Goal: Task Accomplishment & Management: Manage account settings

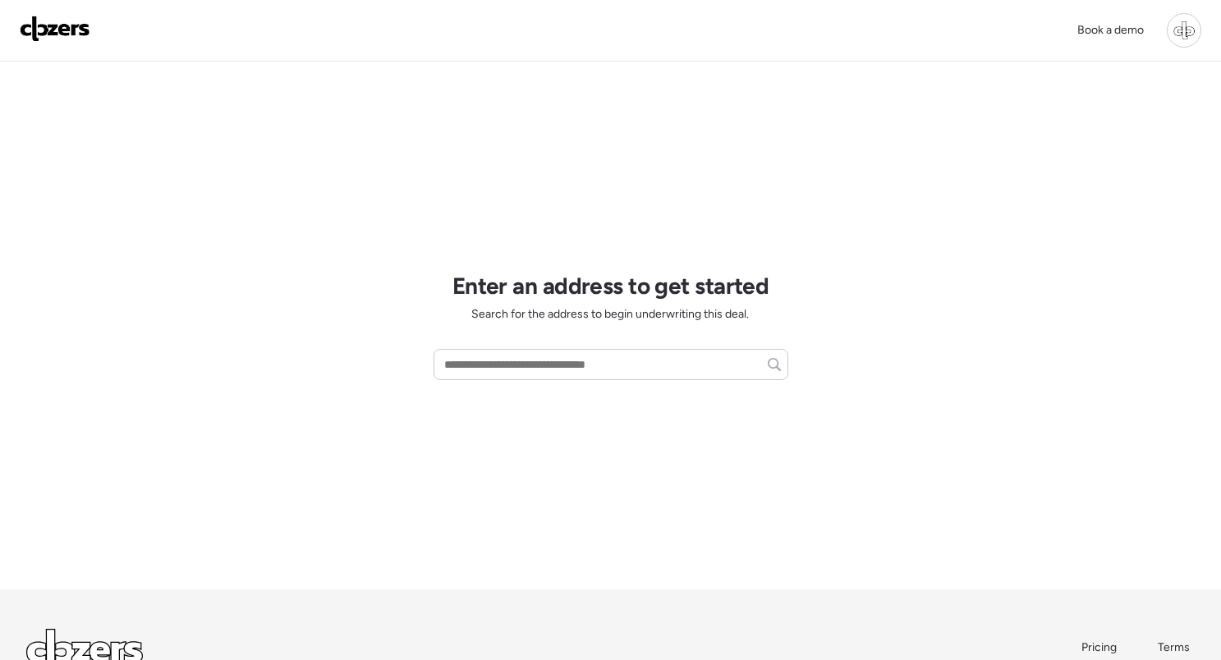
click at [1193, 32] on div at bounding box center [1184, 30] width 34 height 34
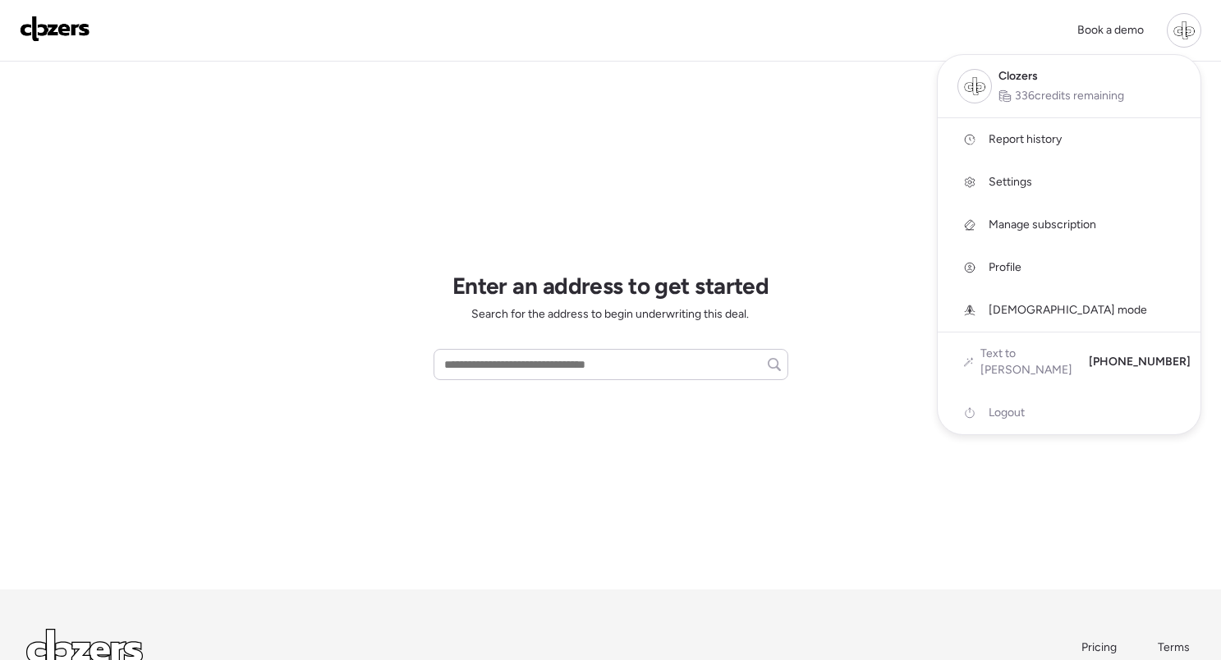
click at [1004, 177] on span "Settings" at bounding box center [1011, 182] width 44 height 16
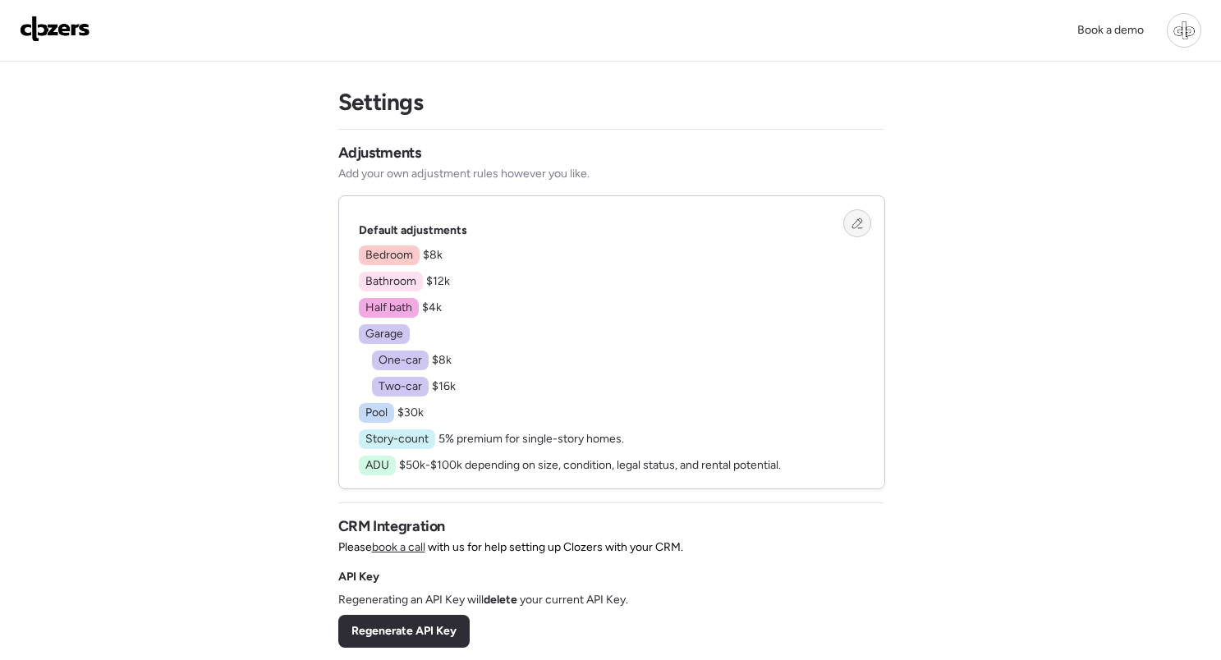
click at [851, 230] on div at bounding box center [857, 223] width 28 height 28
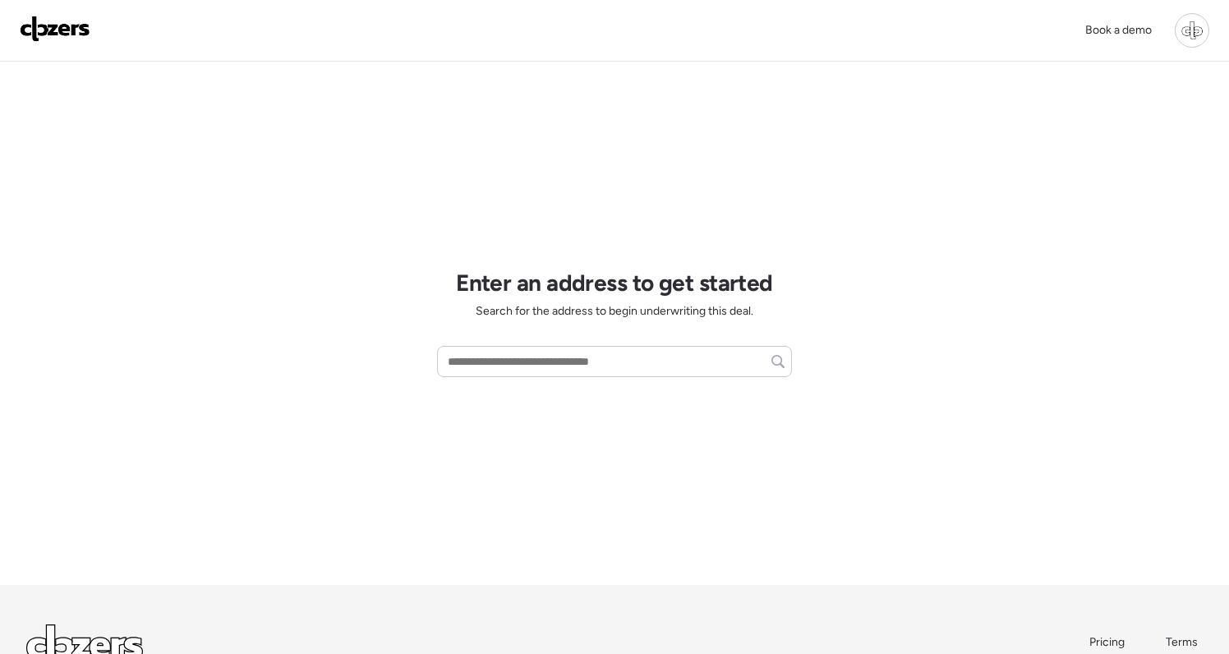
click at [1179, 28] on div at bounding box center [1191, 30] width 34 height 34
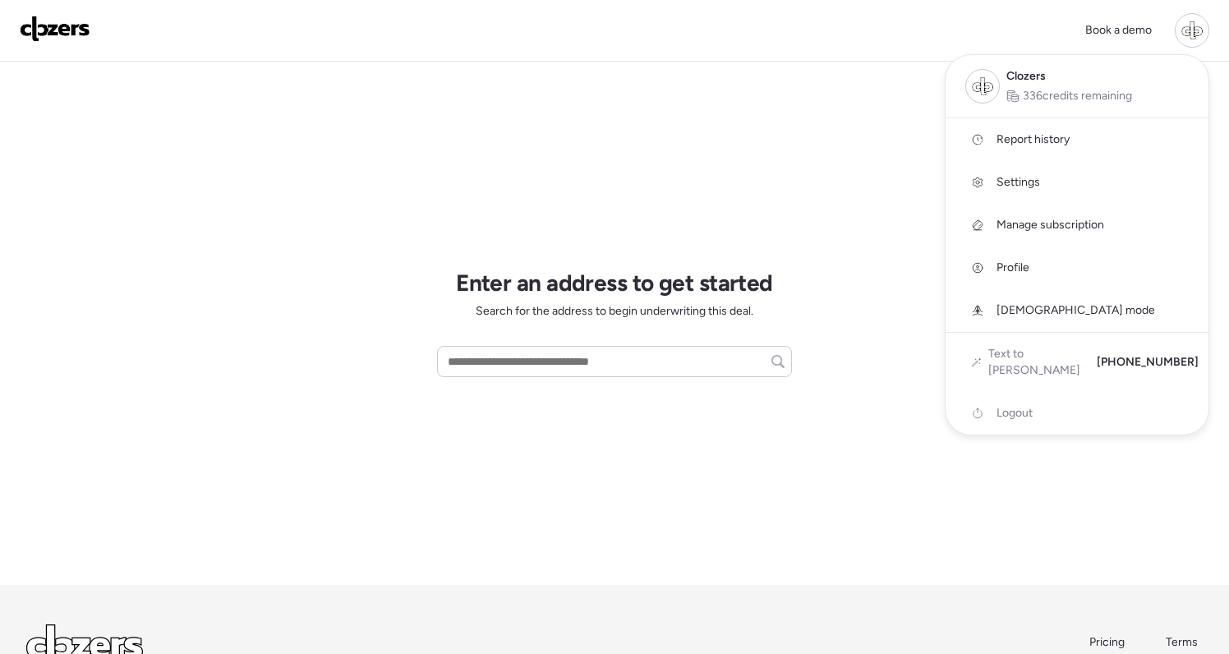
click at [1029, 181] on span "Settings" at bounding box center [1018, 182] width 44 height 16
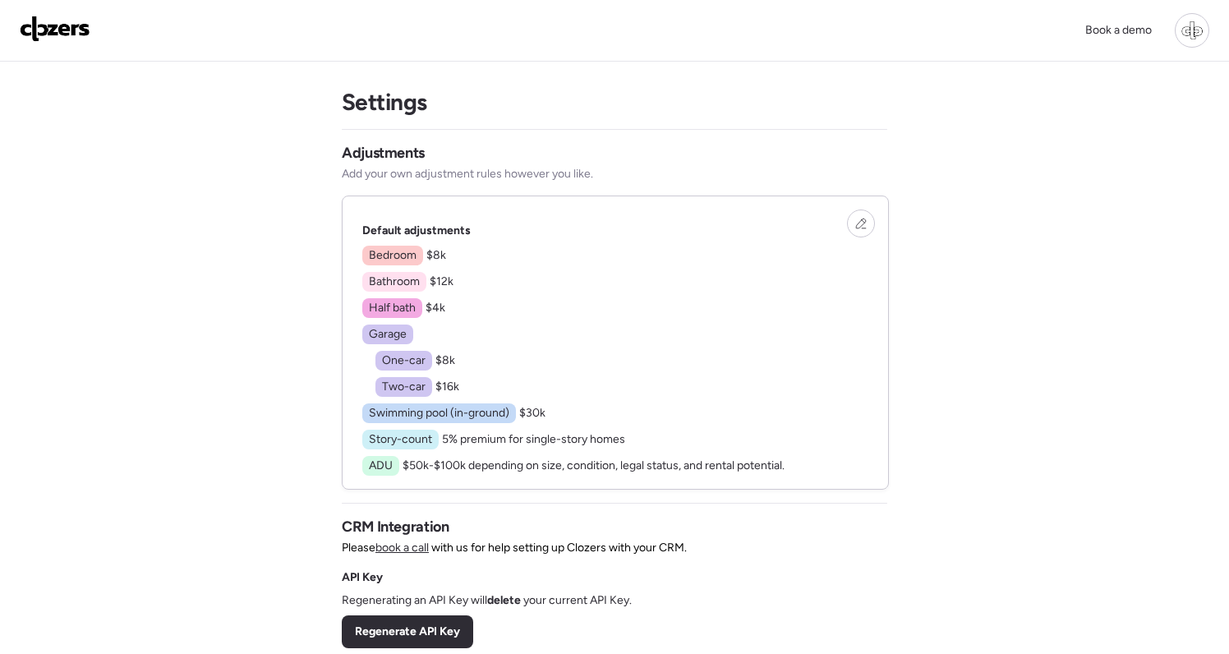
click at [529, 295] on div "Bedroom $8k Bathroom $12k Half bath $4k Garage One-car $8k Two-car $16k Swimmin…" at bounding box center [573, 361] width 422 height 230
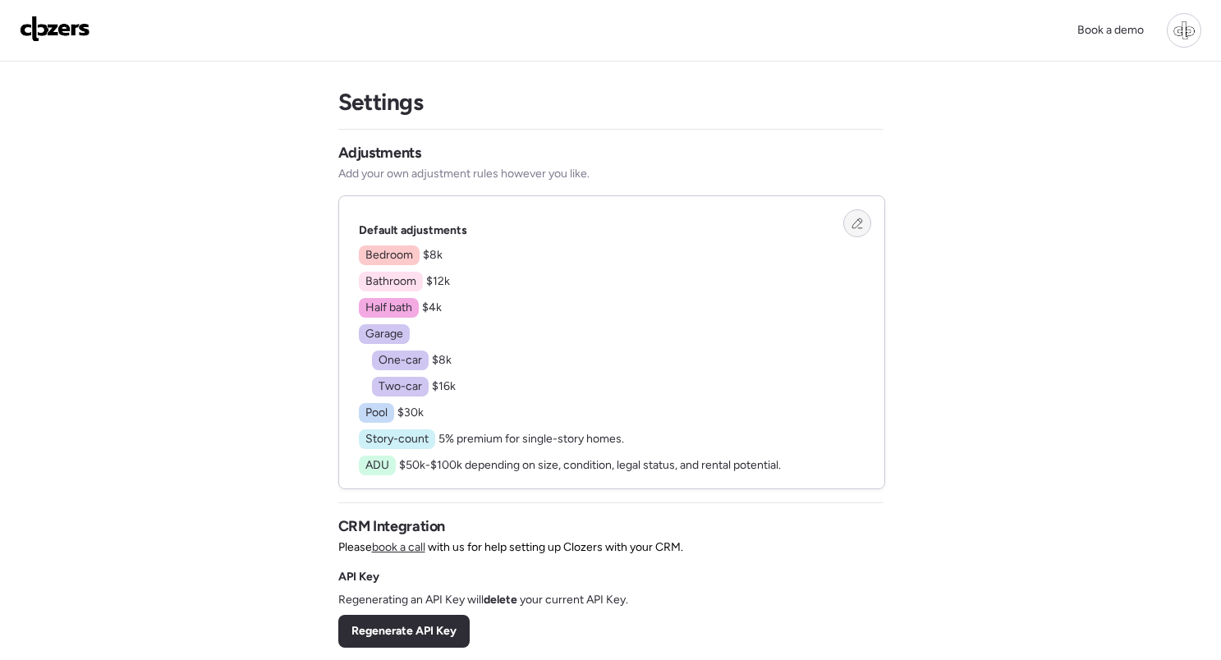
click at [854, 223] on icon at bounding box center [857, 223] width 11 height 11
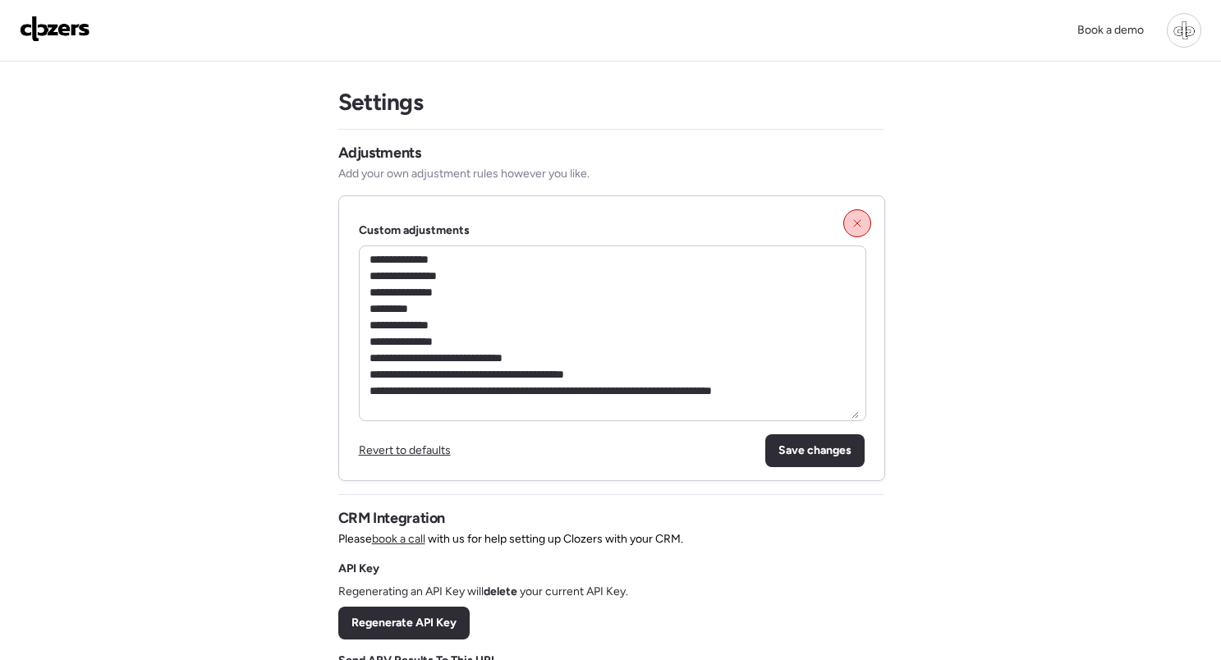
click at [857, 227] on icon at bounding box center [857, 223] width 11 height 11
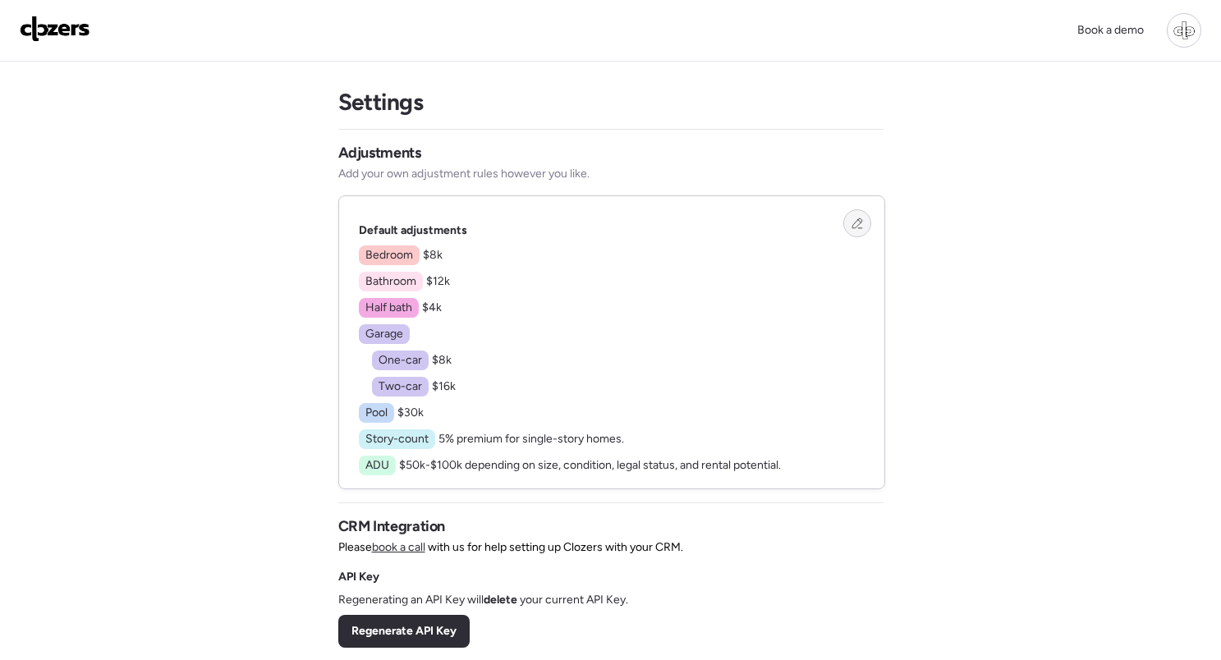
click at [858, 223] on icon at bounding box center [857, 223] width 11 height 11
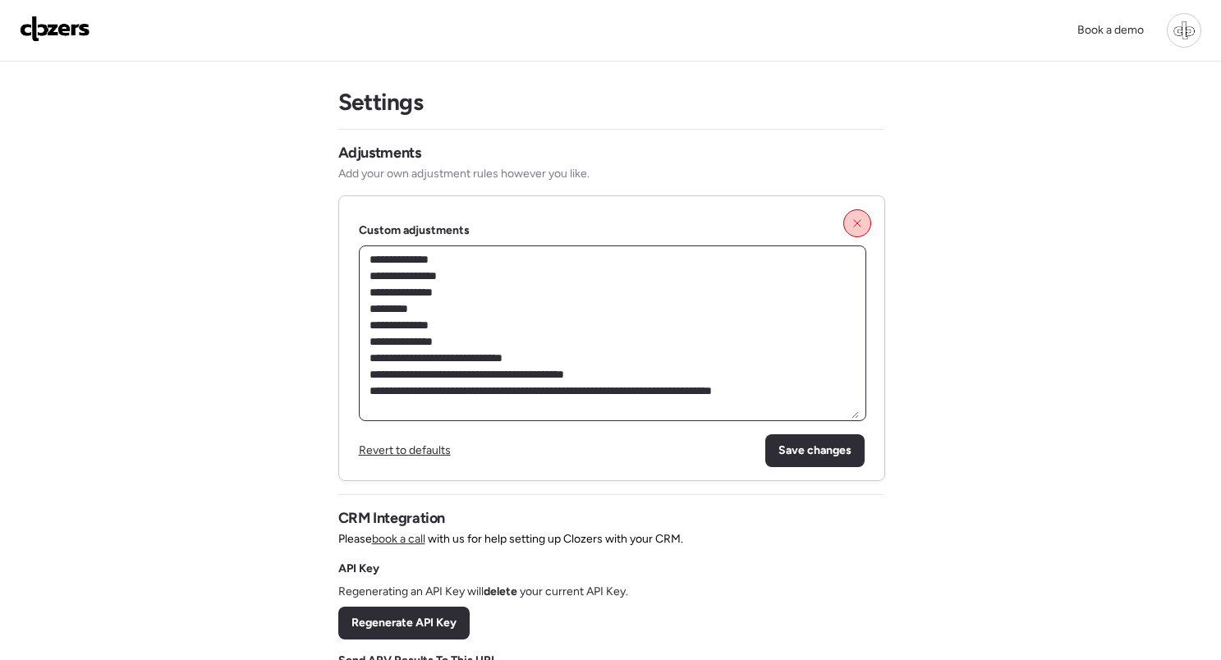
drag, startPoint x: 474, startPoint y: 296, endPoint x: 483, endPoint y: 296, distance: 9.0
click at [474, 296] on textarea "**********" at bounding box center [612, 333] width 493 height 171
type textarea "**********"
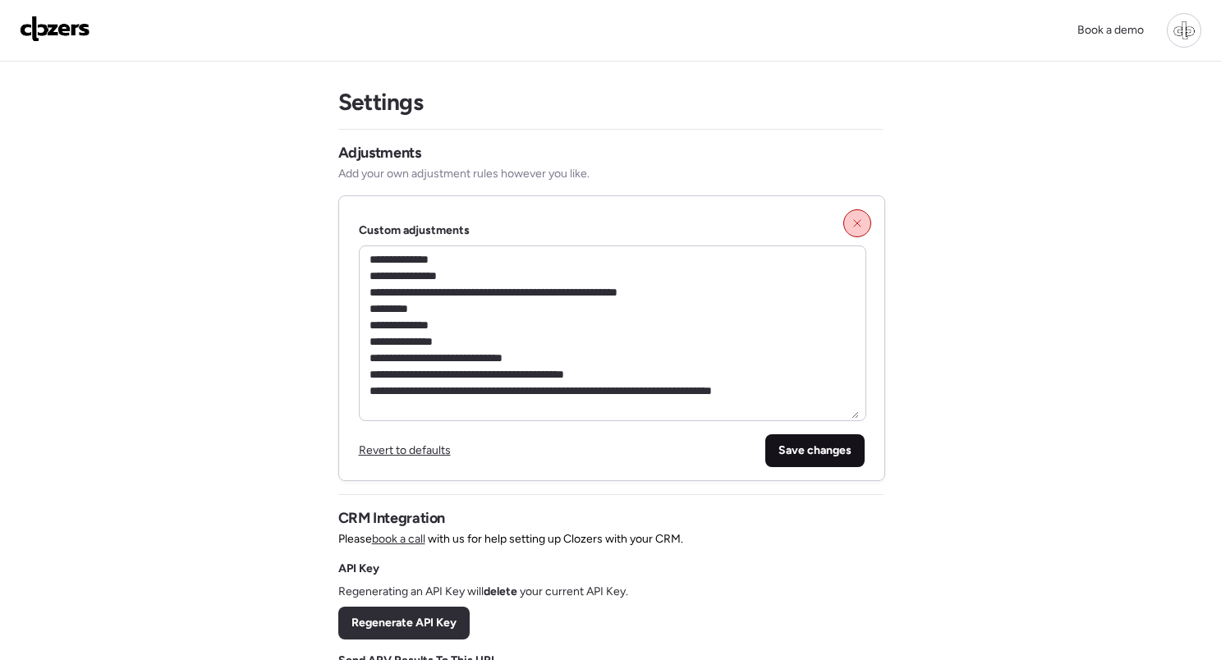
click at [797, 462] on div "Save changes" at bounding box center [814, 450] width 99 height 33
click at [843, 452] on div at bounding box center [841, 450] width 21 height 21
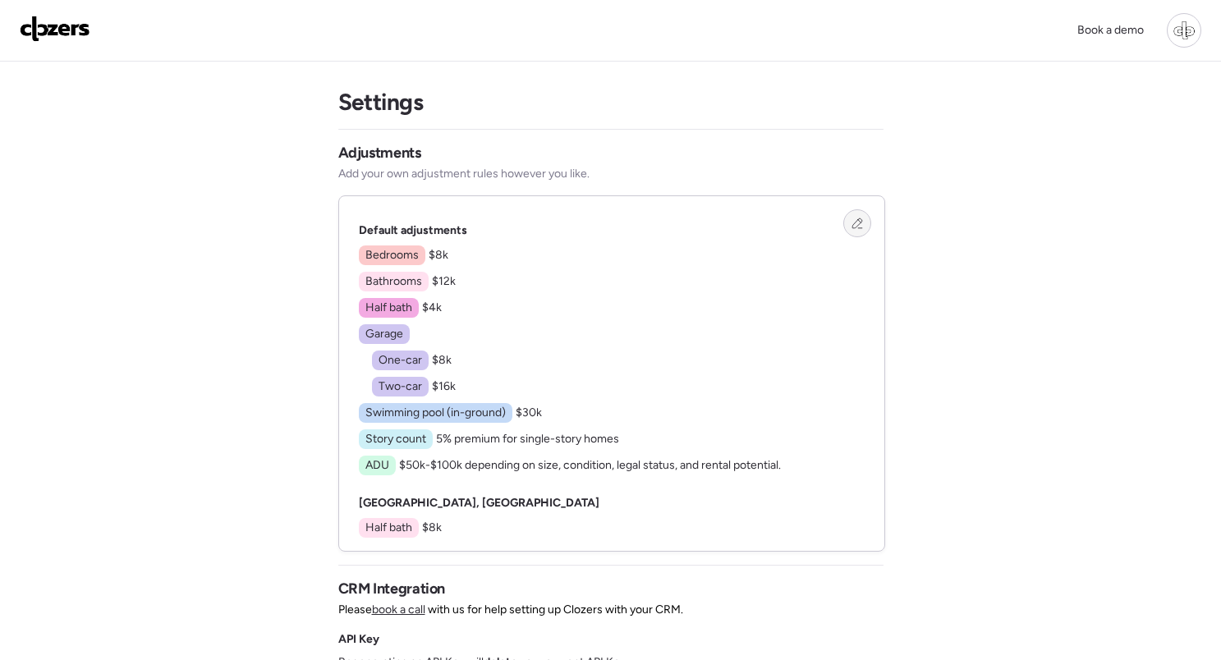
click at [857, 221] on icon at bounding box center [857, 223] width 10 height 10
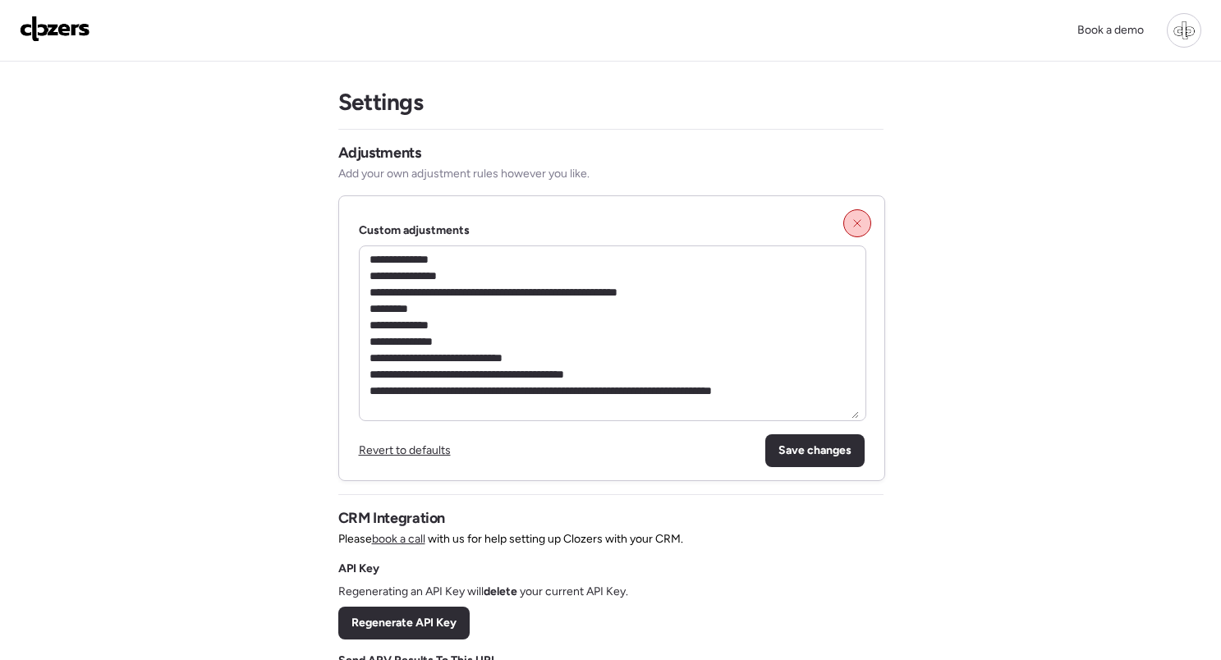
click at [397, 448] on span "Revert to defaults" at bounding box center [405, 450] width 92 height 14
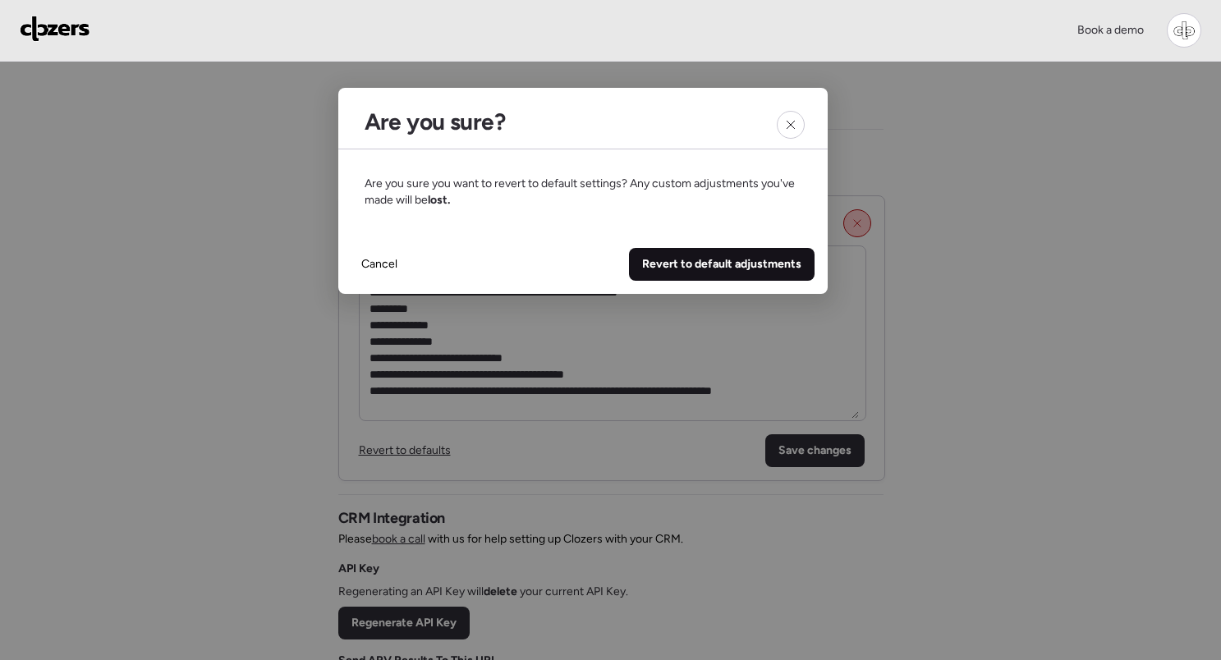
click at [682, 261] on span "Revert to default adjustments" at bounding box center [721, 264] width 159 height 16
